Goal: Task Accomplishment & Management: Use online tool/utility

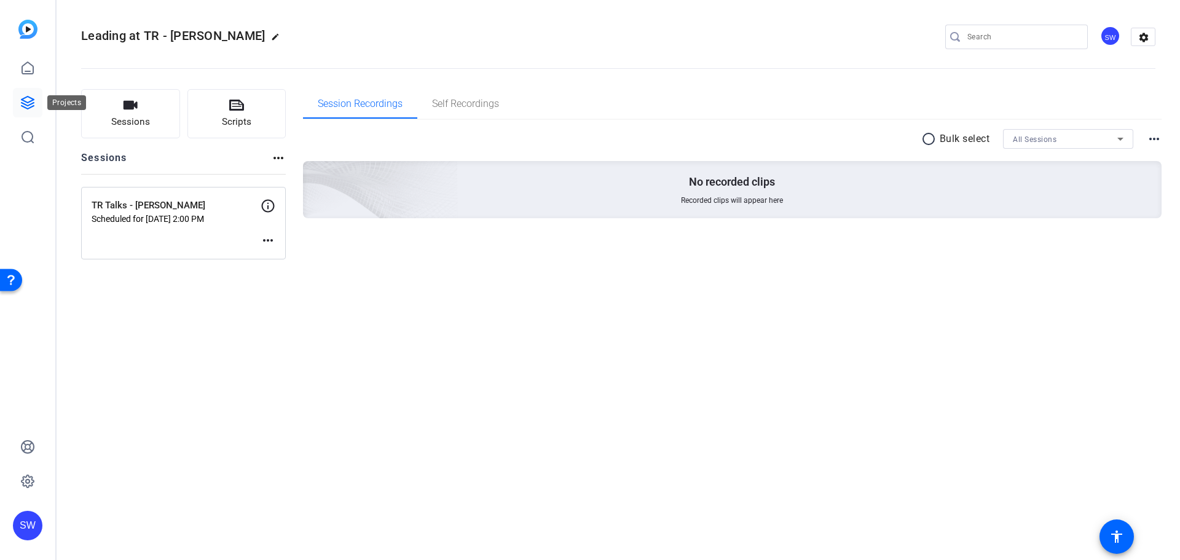
click at [21, 103] on icon at bounding box center [27, 102] width 15 height 15
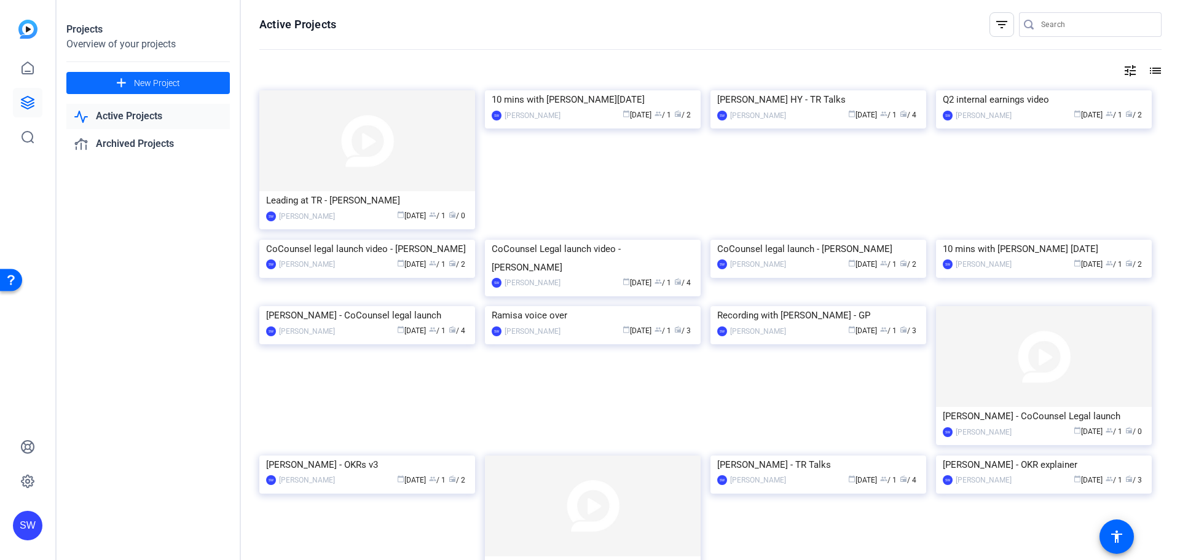
click at [175, 81] on span "New Project" at bounding box center [157, 83] width 46 height 13
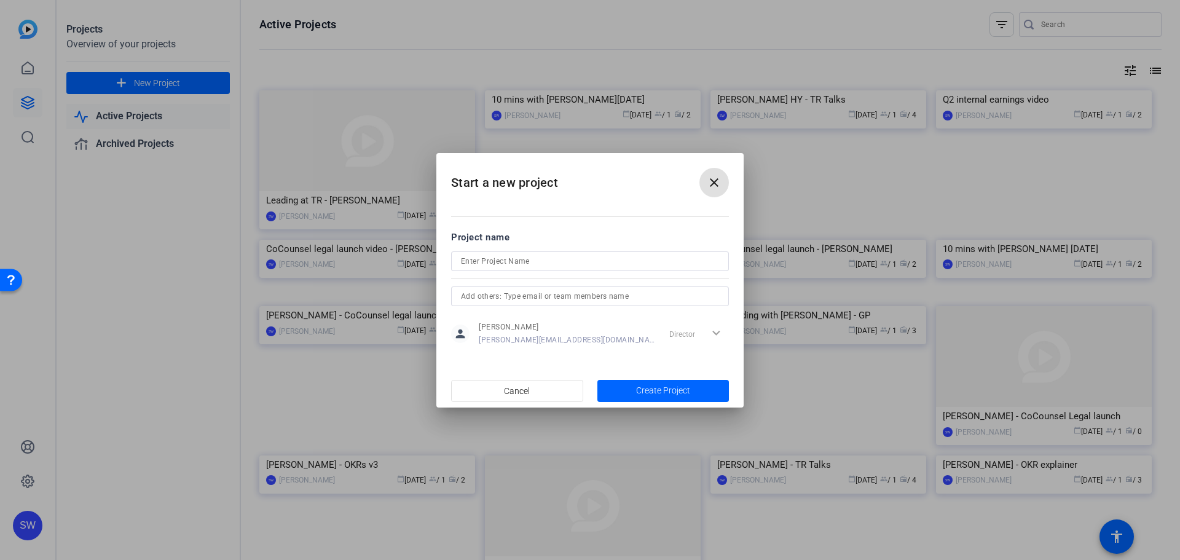
click at [478, 261] on input at bounding box center [590, 261] width 258 height 15
type input "K"
click at [551, 257] on input "Leading at TR - [PERSON_NAME]" at bounding box center [590, 261] width 258 height 15
type input "Leading at TR - [PERSON_NAME]"
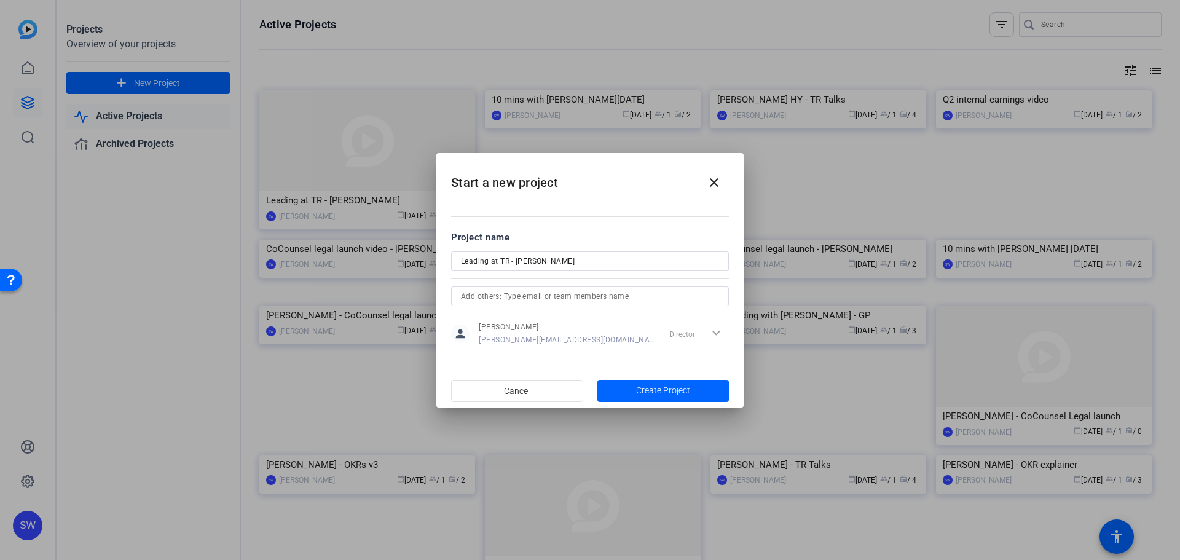
drag, startPoint x: 591, startPoint y: 251, endPoint x: 525, endPoint y: 266, distance: 67.5
click at [525, 266] on form "Project name Leading at TR - [PERSON_NAME] person [PERSON_NAME] [PERSON_NAME][E…" at bounding box center [590, 289] width 278 height 119
drag, startPoint x: 575, startPoint y: 258, endPoint x: 426, endPoint y: 254, distance: 148.8
click at [426, 254] on div "Start a new project close Project name Leading at TR - [PERSON_NAME] person [PE…" at bounding box center [590, 280] width 1180 height 560
click at [670, 394] on span "Create Project" at bounding box center [663, 390] width 54 height 13
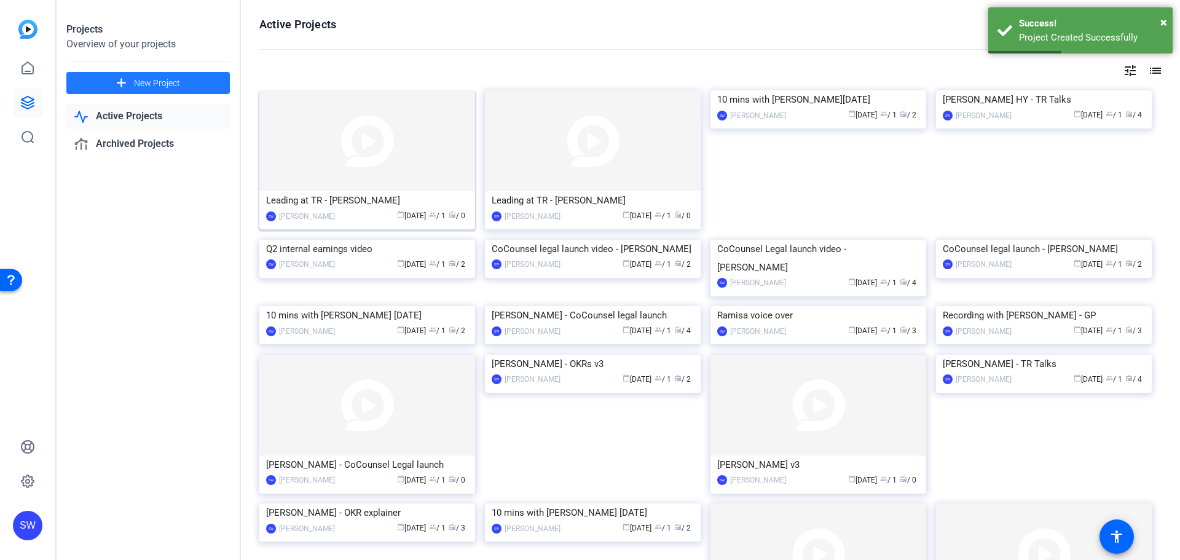
click at [330, 197] on div "Leading at TR - [PERSON_NAME]" at bounding box center [367, 200] width 202 height 18
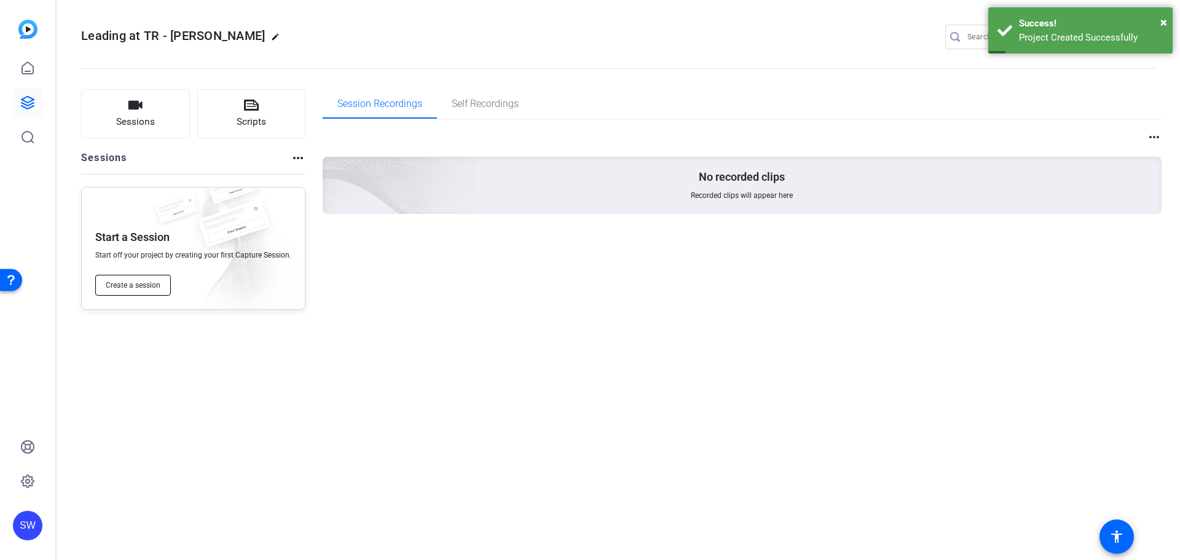
click at [143, 283] on span "Create a session" at bounding box center [133, 285] width 55 height 10
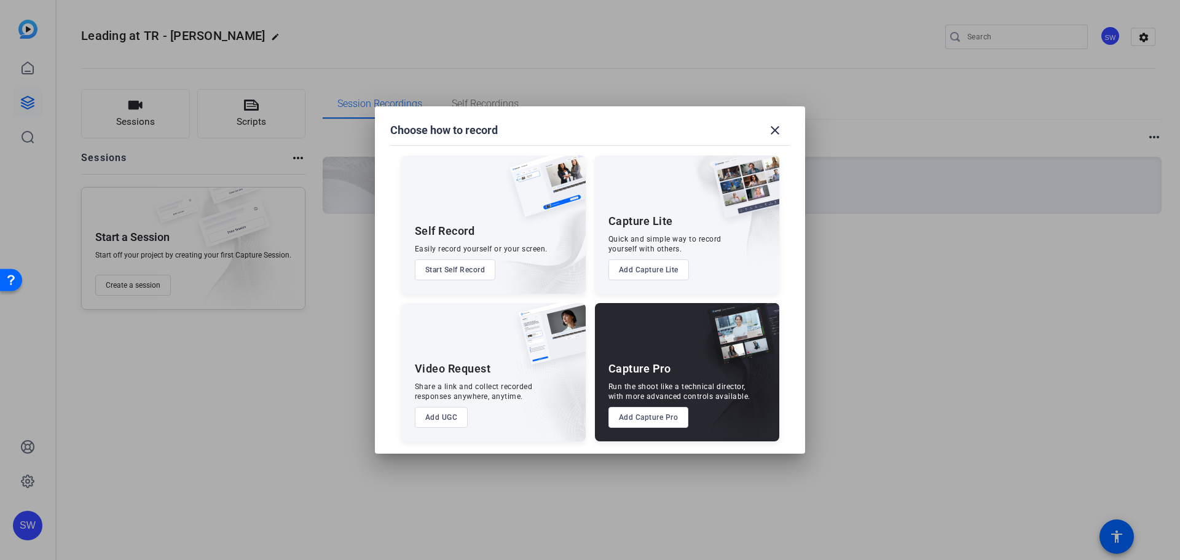
click at [630, 422] on button "Add Capture Pro" at bounding box center [648, 417] width 80 height 21
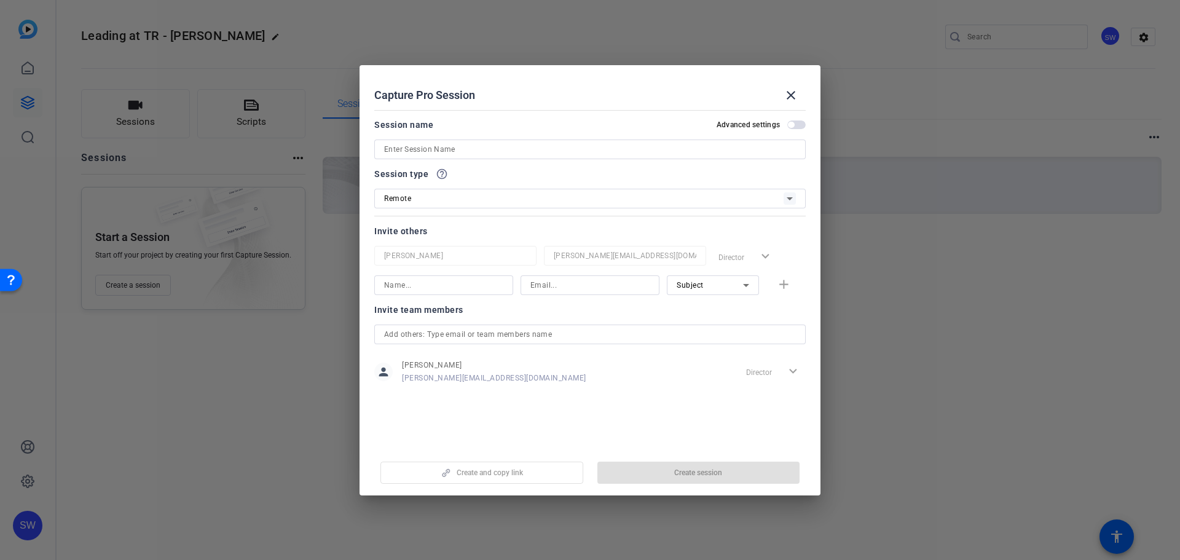
click at [540, 147] on input at bounding box center [590, 149] width 412 height 15
click at [780, 124] on label "Advanced settings" at bounding box center [751, 125] width 71 height 10
click at [787, 124] on button "Advanced settings" at bounding box center [796, 124] width 18 height 9
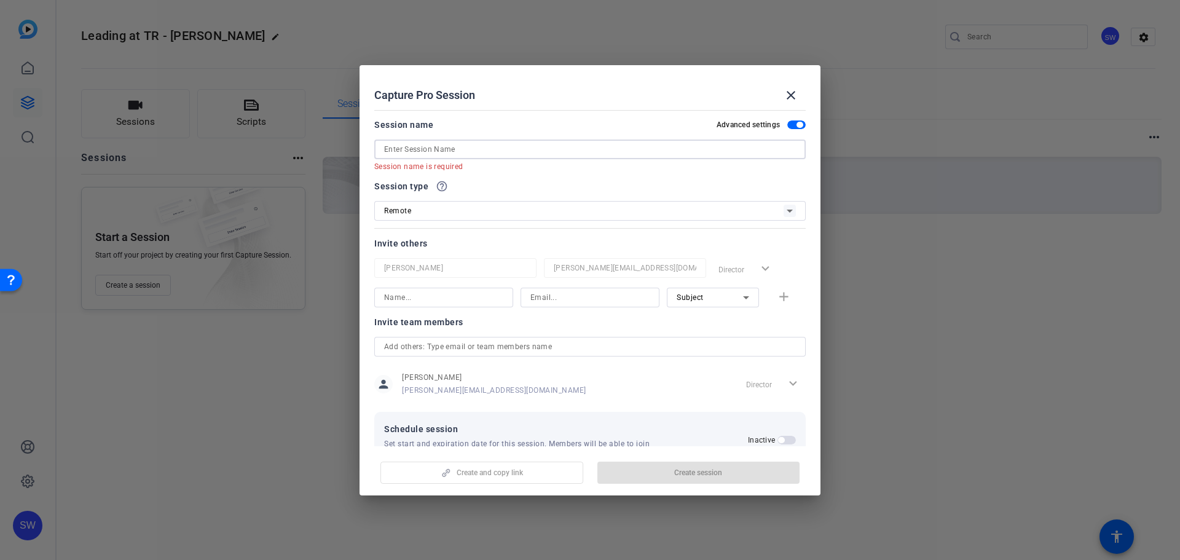
click at [459, 142] on input at bounding box center [590, 149] width 412 height 15
paste input "Leading at TR - [PERSON_NAME]"
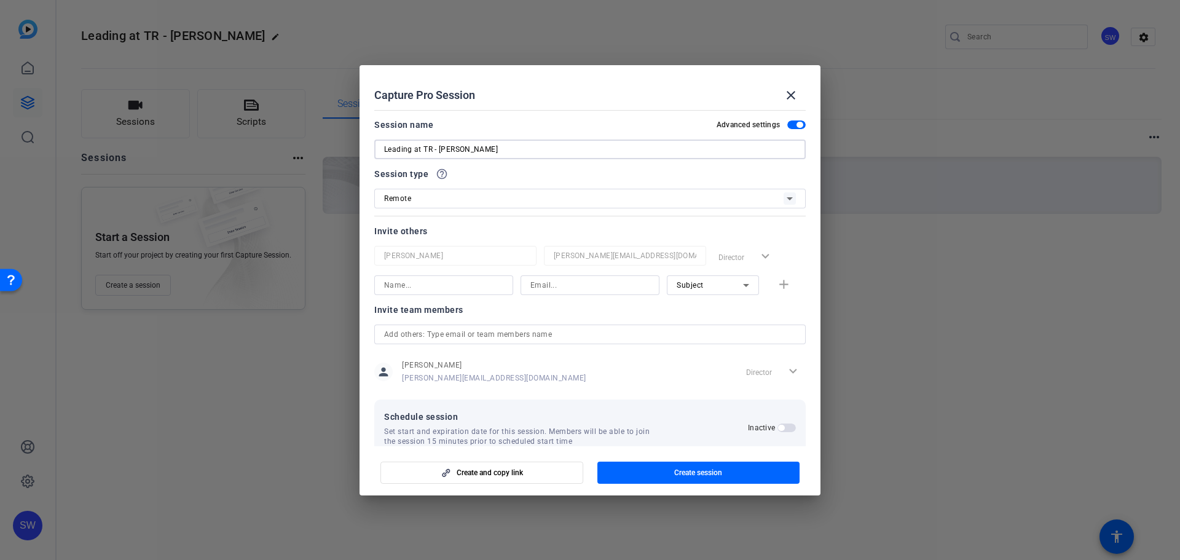
type input "Leading at TR - [PERSON_NAME]"
click at [410, 202] on span "Remote" at bounding box center [397, 198] width 27 height 9
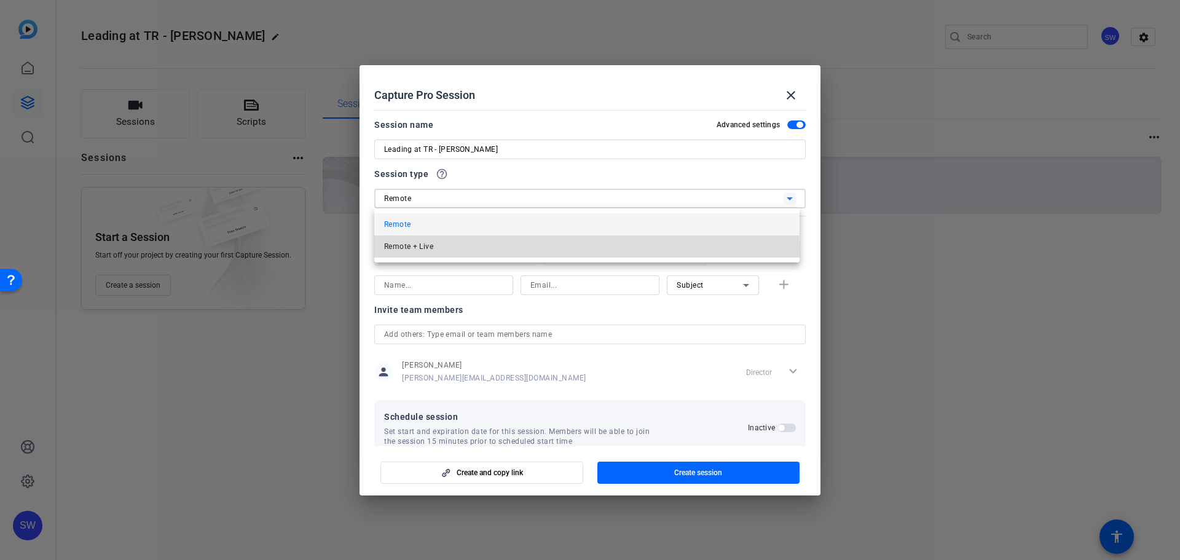
click at [409, 248] on span "Remote + Live" at bounding box center [408, 246] width 49 height 15
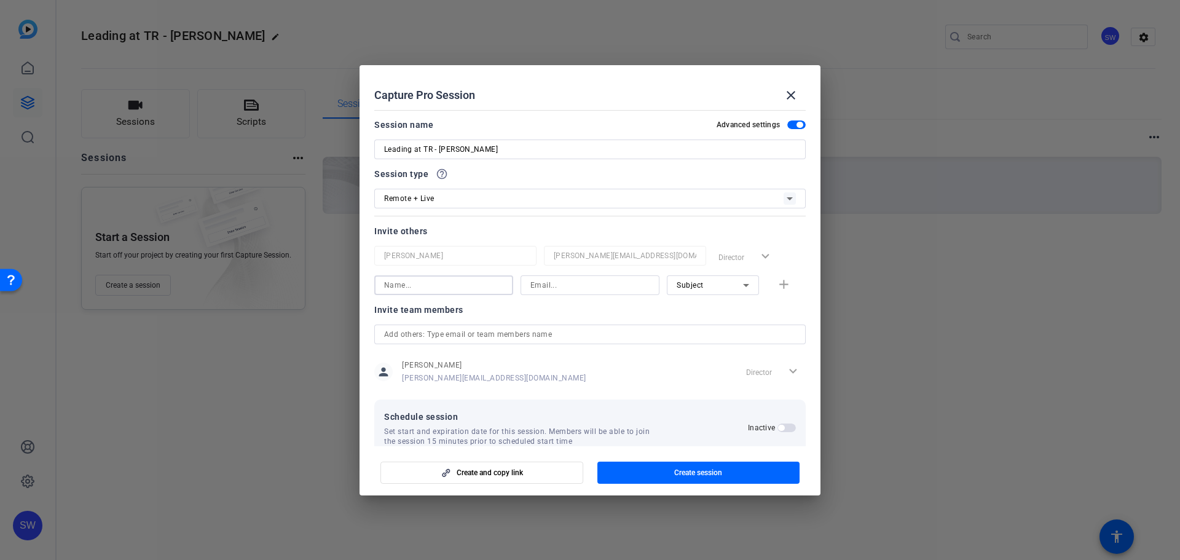
click at [416, 282] on input at bounding box center [443, 285] width 119 height 15
type input "[PERSON_NAME]"
type input "[PERSON_NAME][EMAIL_ADDRESS][PERSON_NAME][DOMAIN_NAME]"
click at [785, 282] on span "button" at bounding box center [785, 284] width 39 height 29
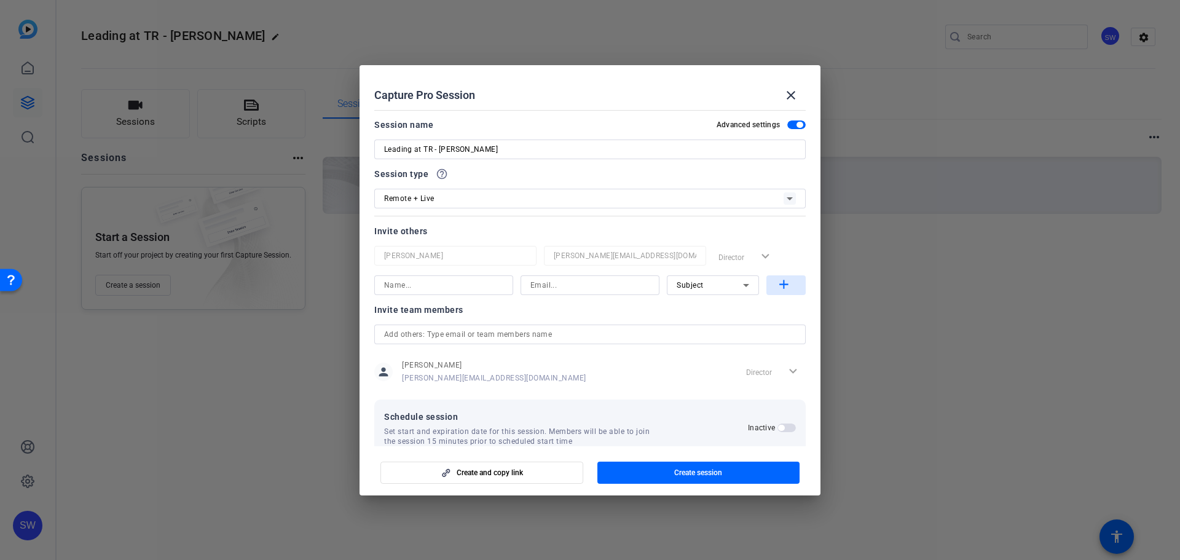
scroll to position [0, 0]
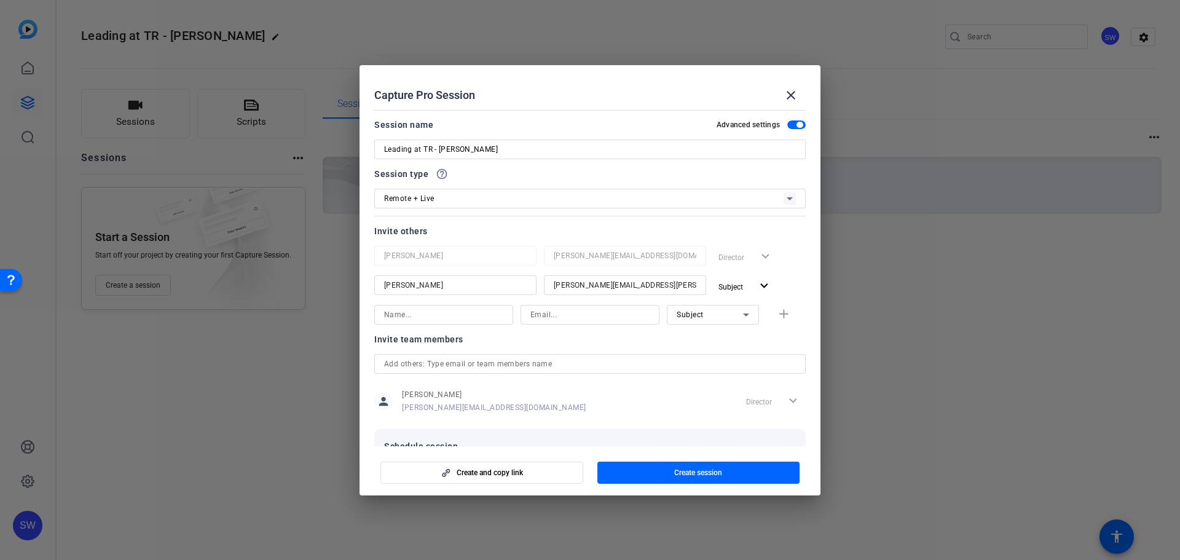
click at [425, 315] on input at bounding box center [443, 314] width 119 height 15
type input "[PERSON_NAME]"
type input "[PERSON_NAME][EMAIL_ADDRESS][PERSON_NAME][DOMAIN_NAME]"
click at [744, 317] on icon at bounding box center [746, 314] width 15 height 15
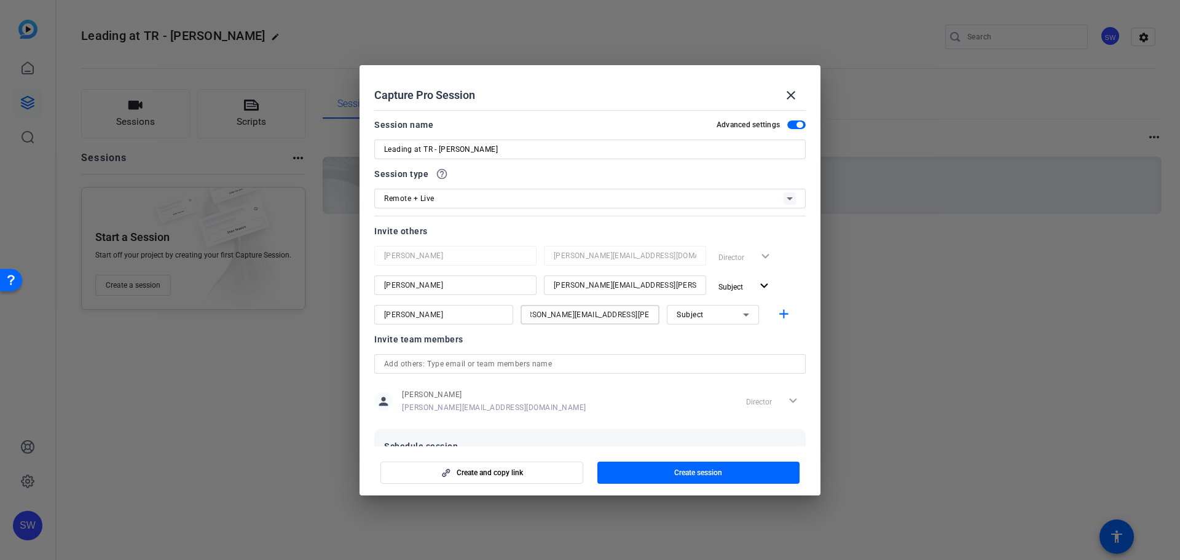
scroll to position [0, 0]
click at [719, 339] on mat-option "Collaborator" at bounding box center [707, 339] width 92 height 20
click at [776, 313] on mat-icon "add" at bounding box center [783, 314] width 15 height 15
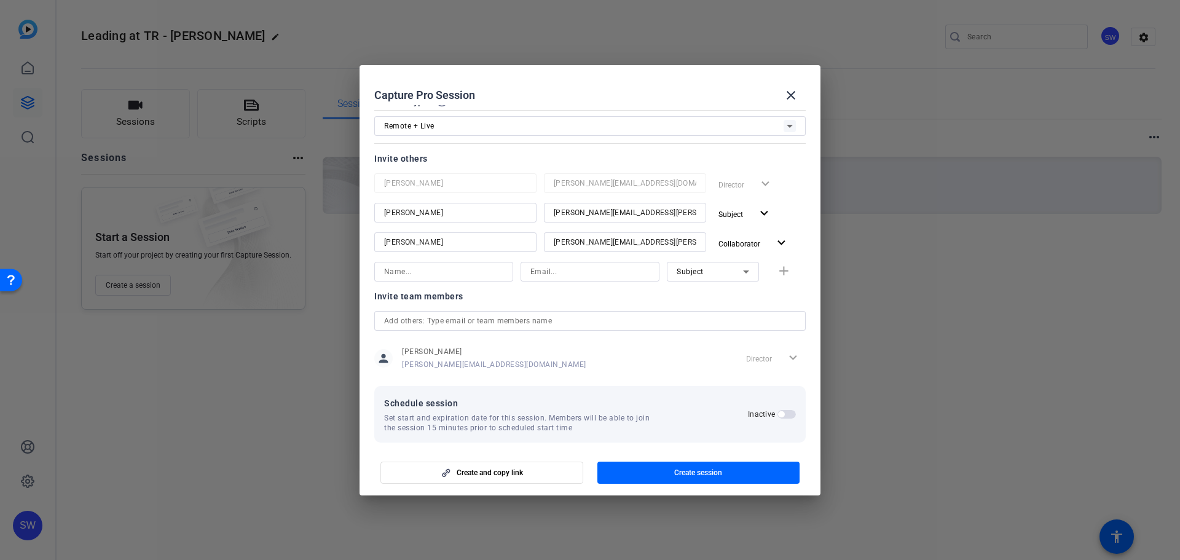
scroll to position [82, 0]
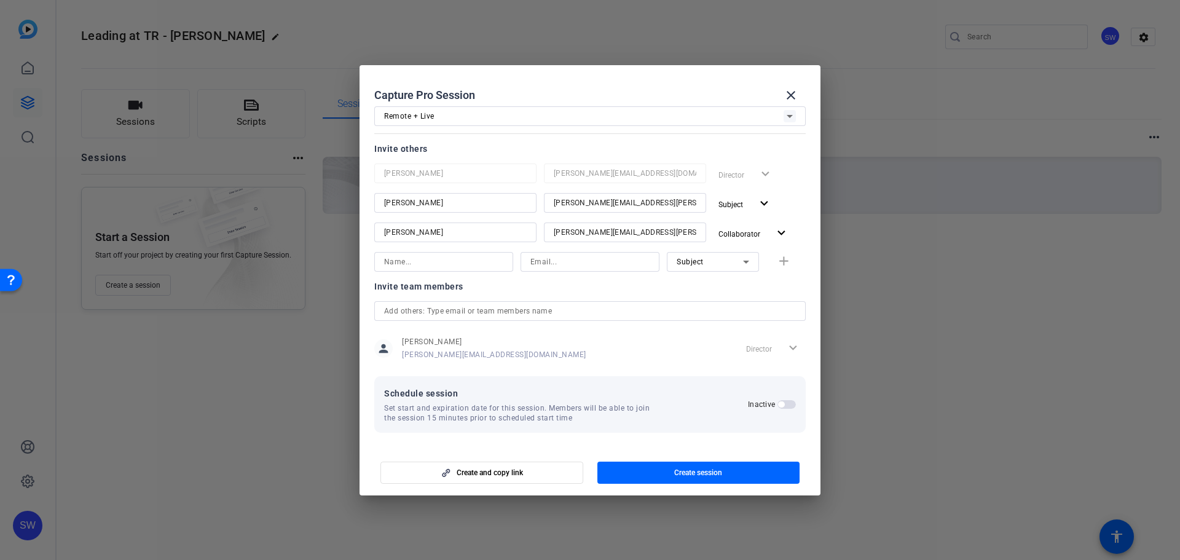
click at [778, 404] on span "button" at bounding box center [781, 404] width 6 height 6
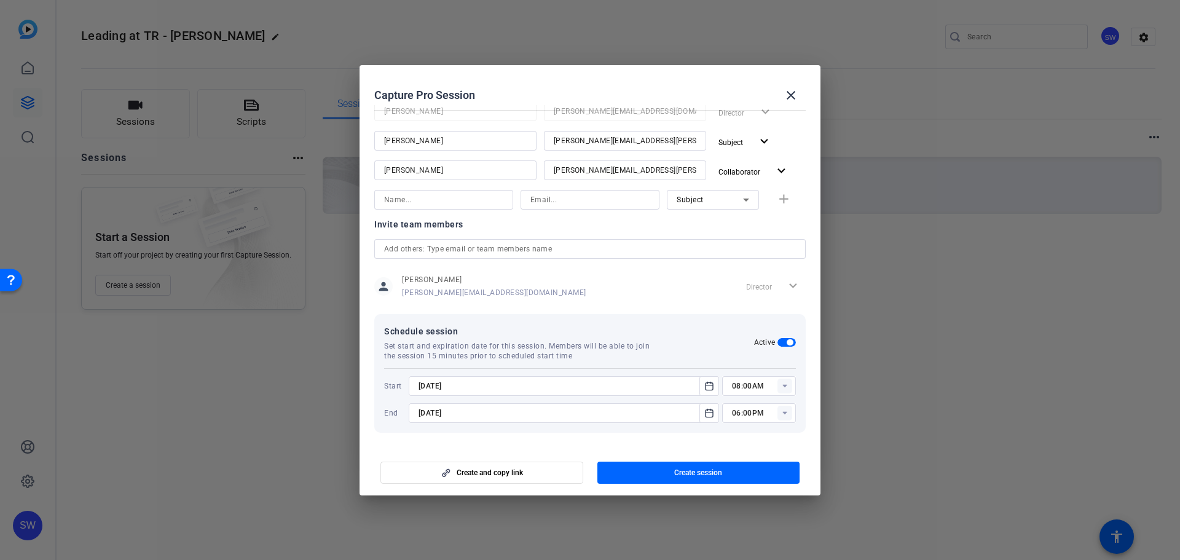
click at [751, 387] on input "08:00AM" at bounding box center [764, 386] width 64 height 15
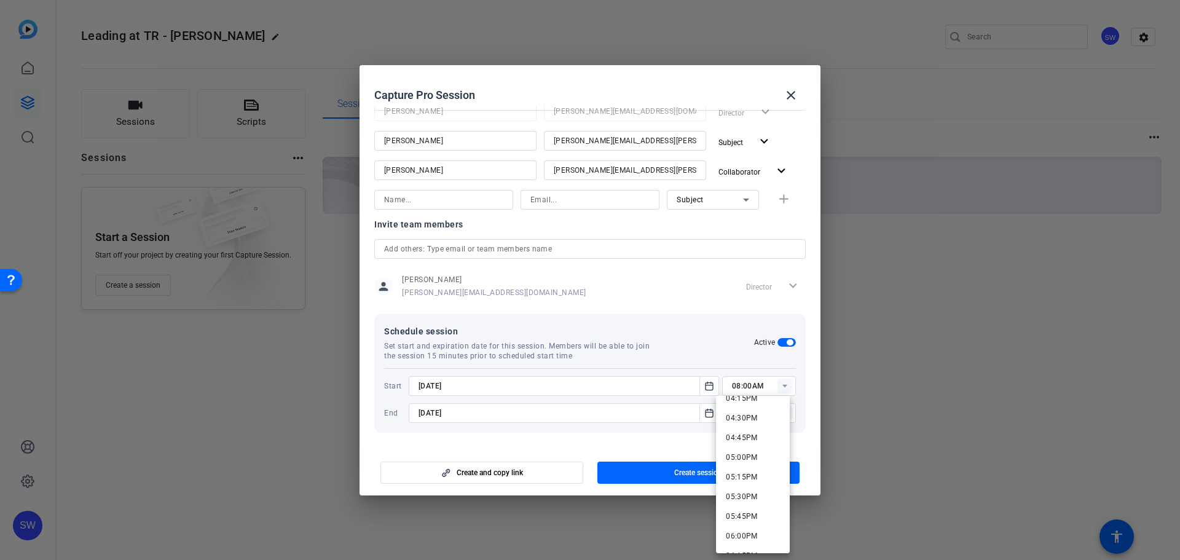
scroll to position [1229, 0]
click at [740, 404] on span "03:30PM" at bounding box center [742, 400] width 32 height 9
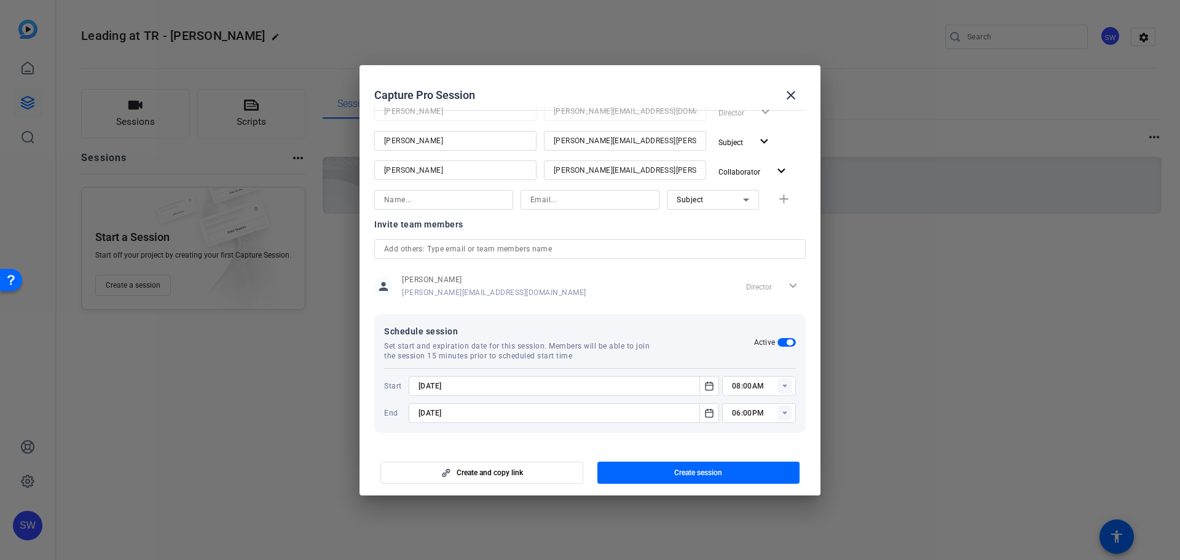
type input "03:30PM"
click at [680, 469] on span "Create session" at bounding box center [698, 473] width 48 height 10
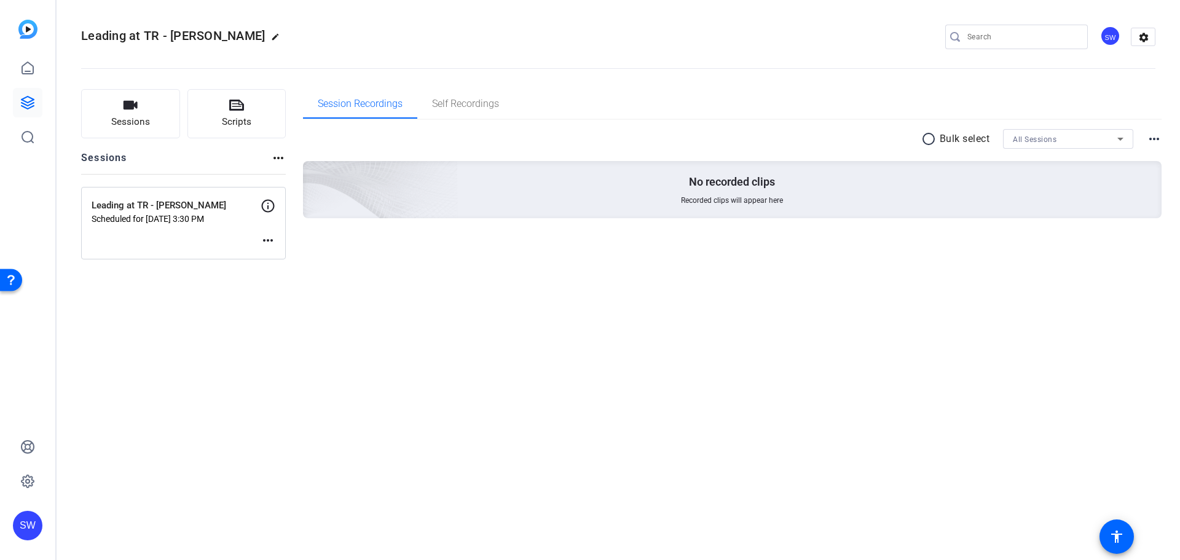
click at [262, 238] on mat-icon "more_horiz" at bounding box center [268, 240] width 15 height 15
click at [269, 259] on button "Edit Session" at bounding box center [299, 258] width 76 height 15
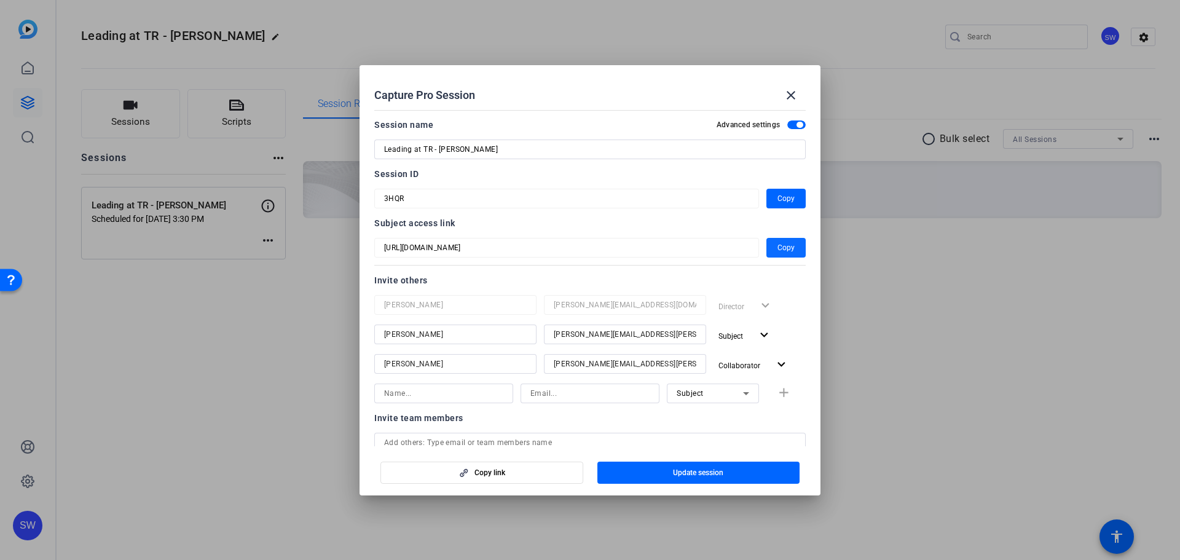
click at [779, 248] on span "Copy" at bounding box center [785, 247] width 17 height 15
click at [796, 98] on mat-icon "close" at bounding box center [790, 95] width 15 height 15
